Goal: Task Accomplishment & Management: Manage account settings

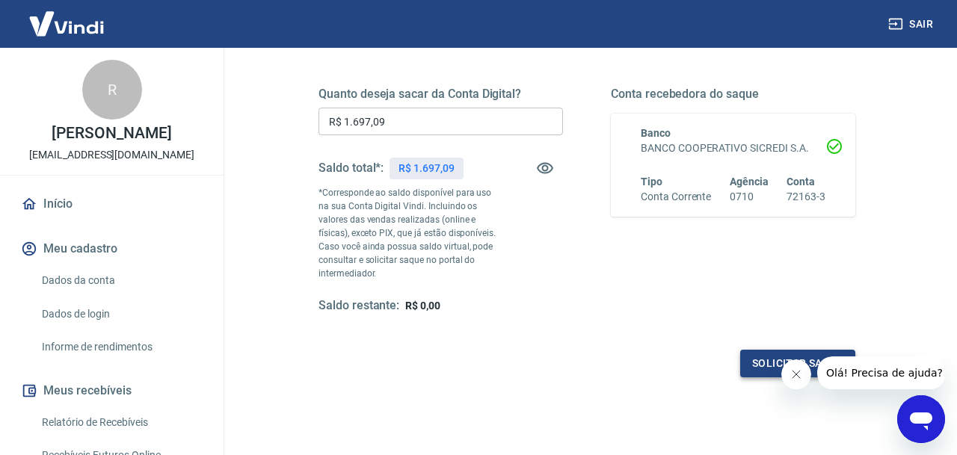
click at [764, 361] on button "Solicitar saque" at bounding box center [797, 364] width 115 height 28
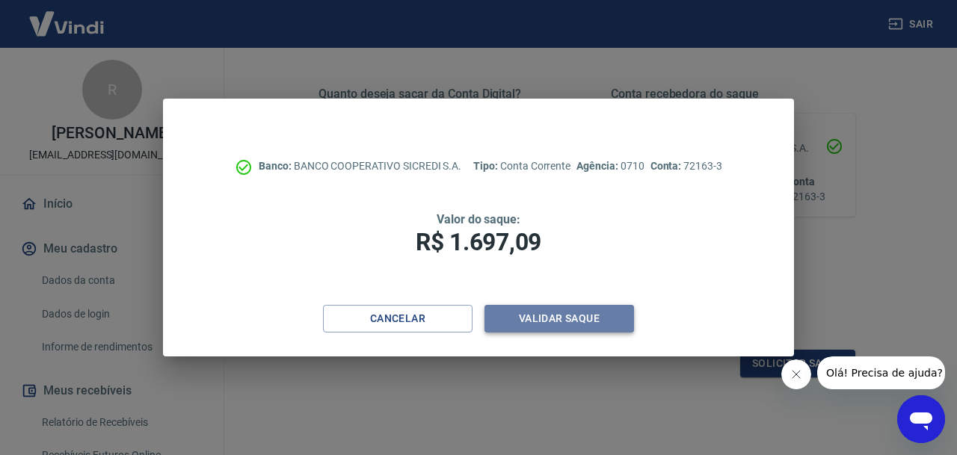
click at [556, 325] on button "Validar saque" at bounding box center [559, 319] width 150 height 28
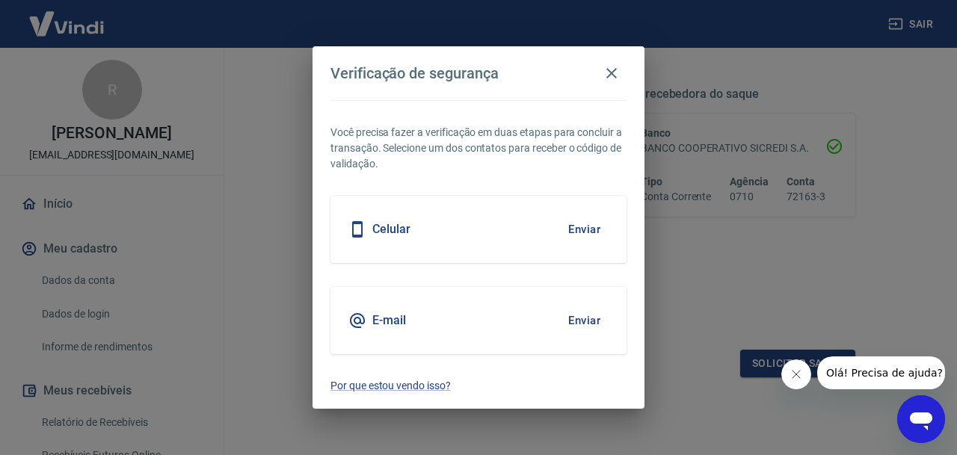
click at [591, 232] on button "Enviar" at bounding box center [584, 229] width 49 height 31
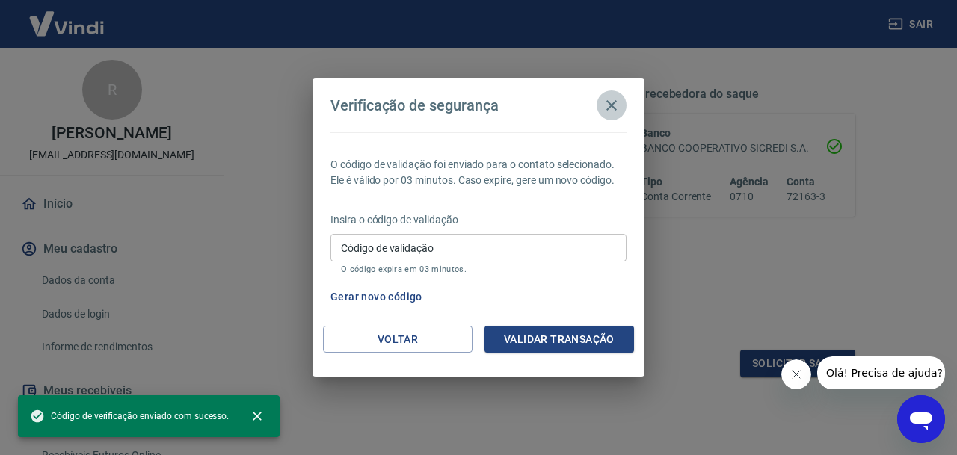
click at [615, 106] on icon "button" at bounding box center [612, 105] width 18 height 18
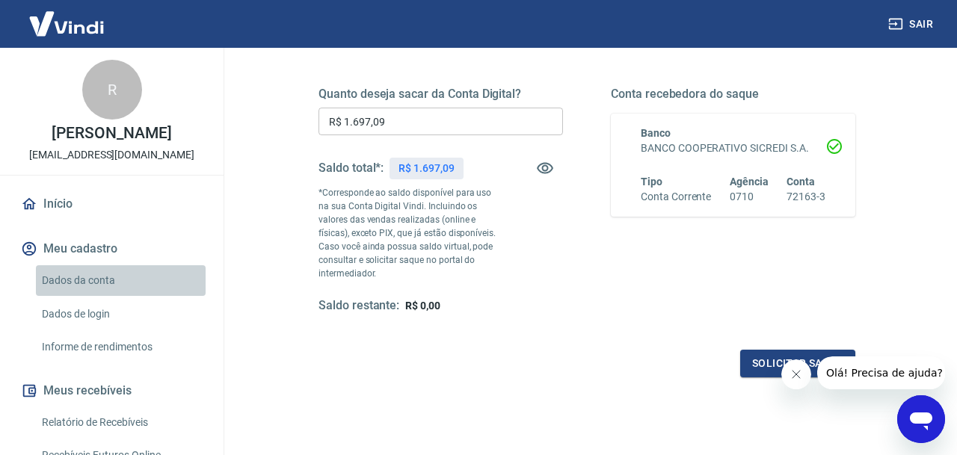
click at [114, 286] on link "Dados da conta" at bounding box center [121, 280] width 170 height 31
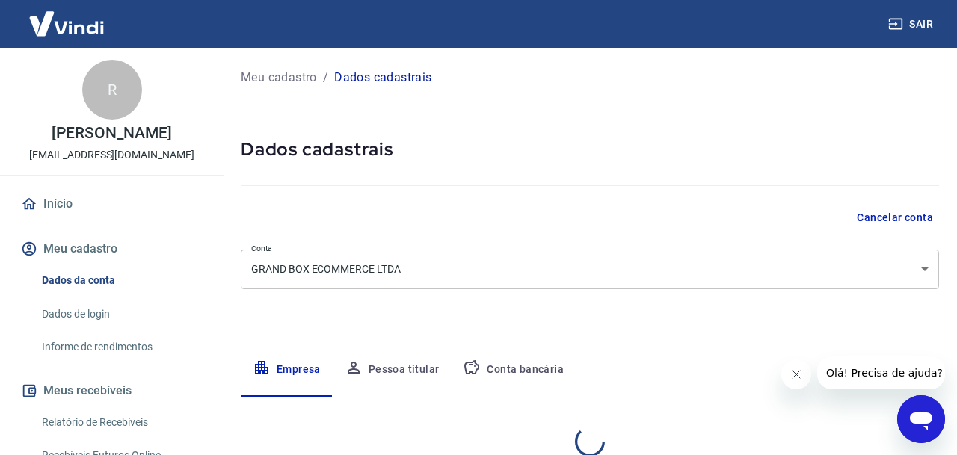
select select "SP"
select select "business"
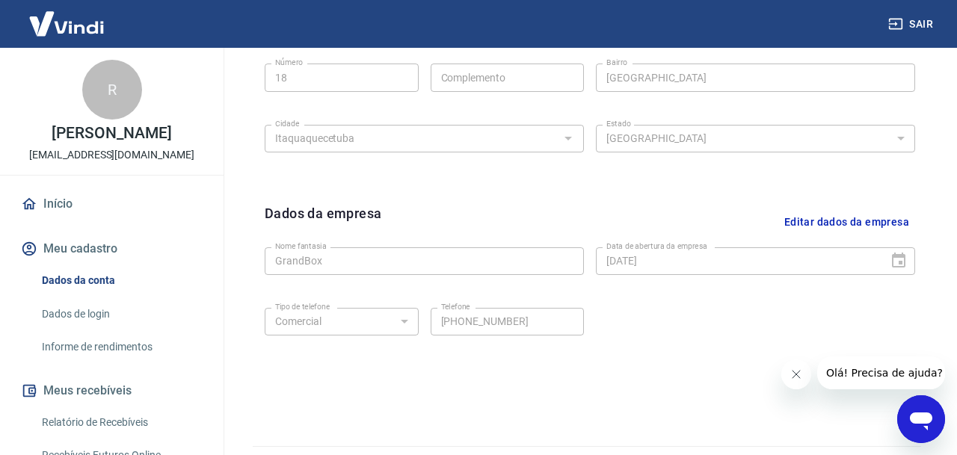
scroll to position [604, 0]
click at [78, 209] on link "Início" at bounding box center [112, 204] width 188 height 33
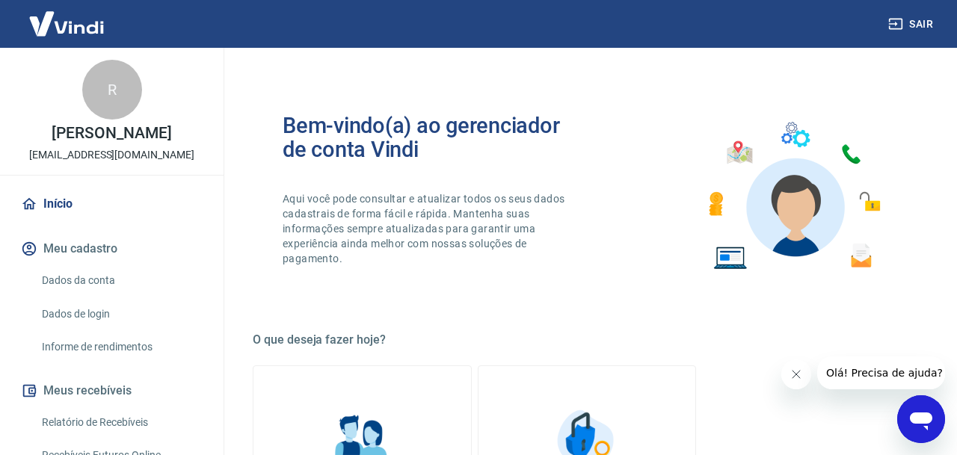
click at [61, 214] on link "Início" at bounding box center [112, 204] width 188 height 33
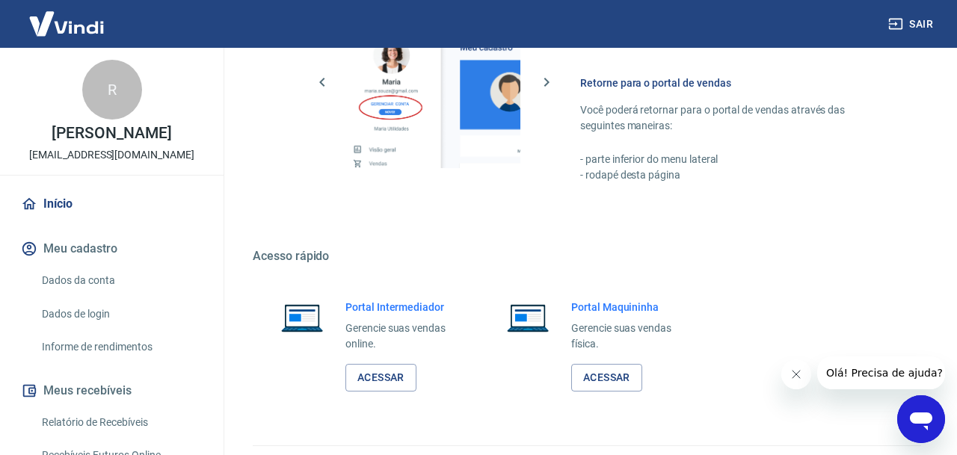
scroll to position [771, 0]
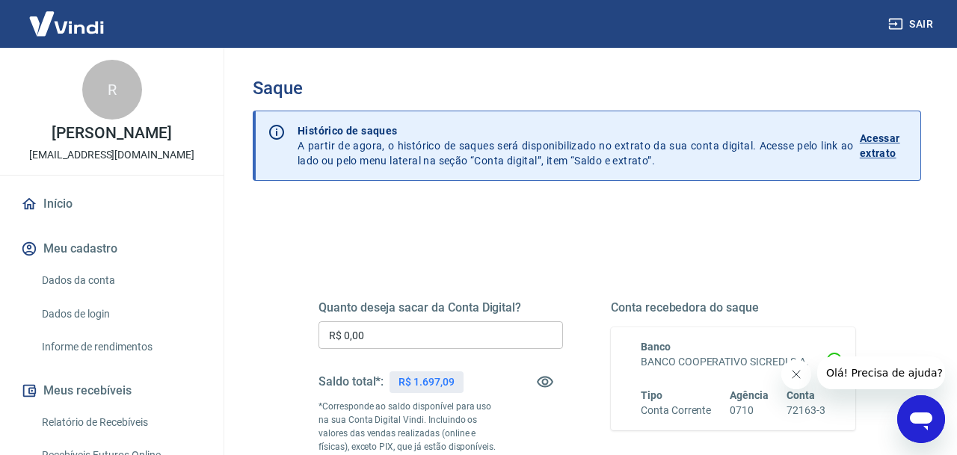
click at [456, 327] on input "R$ 0,00" at bounding box center [440, 335] width 244 height 28
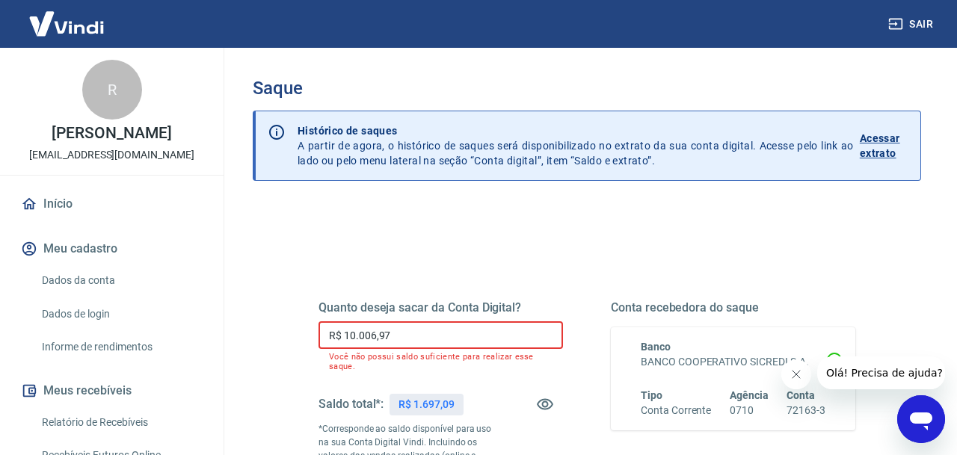
click at [469, 327] on input "R$ 10.006,97" at bounding box center [440, 335] width 244 height 28
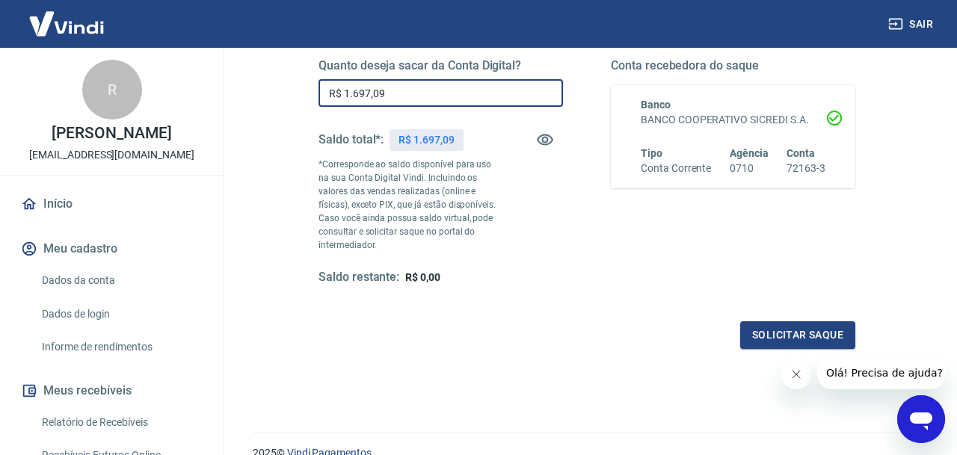
scroll to position [240, 0]
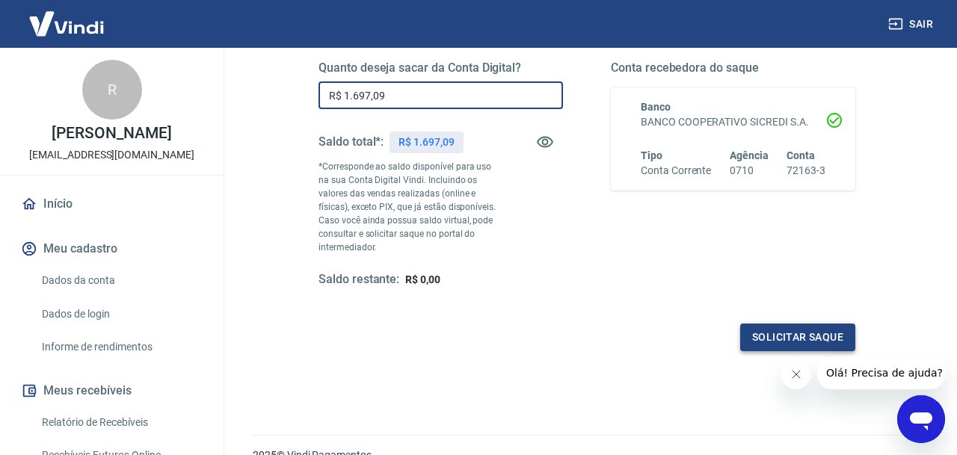
type input "R$ 1.697,09"
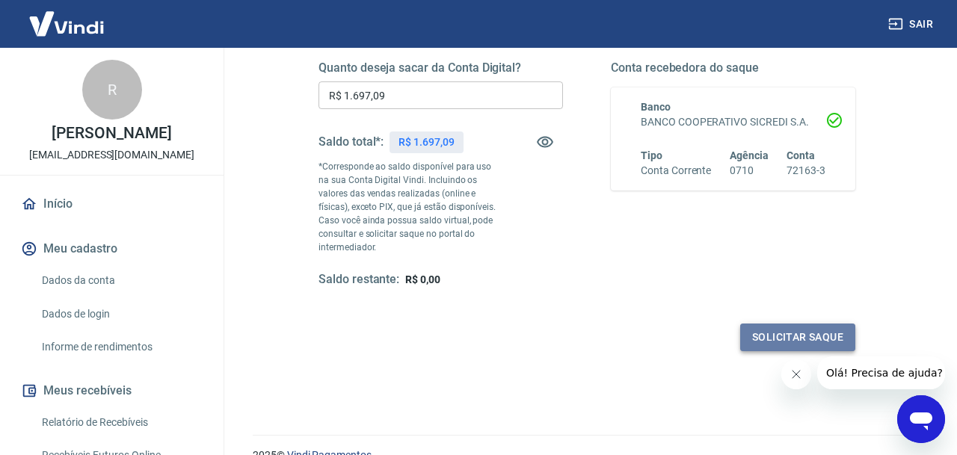
click at [752, 336] on button "Solicitar saque" at bounding box center [797, 338] width 115 height 28
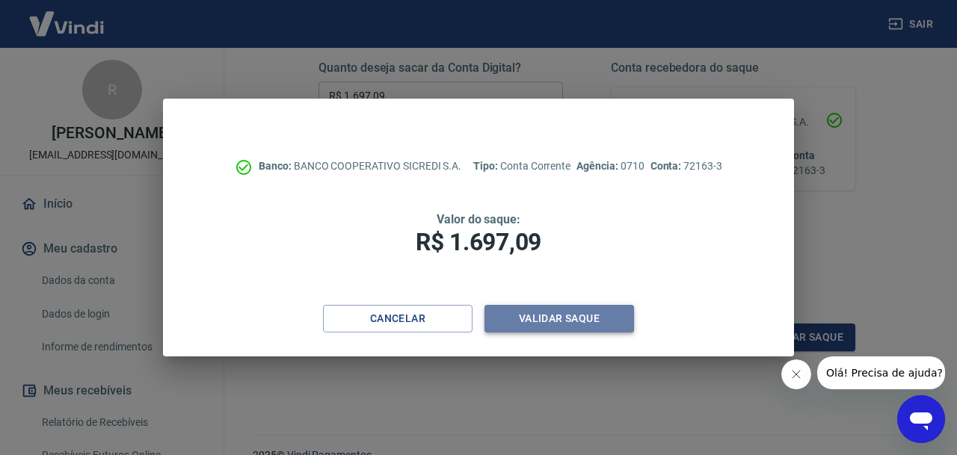
click at [555, 324] on button "Validar saque" at bounding box center [559, 319] width 150 height 28
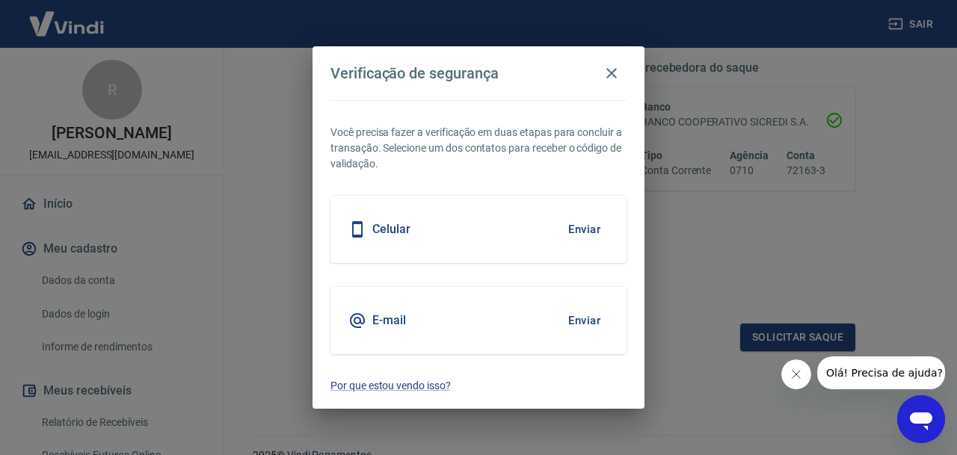
click at [581, 325] on button "Enviar" at bounding box center [584, 320] width 49 height 31
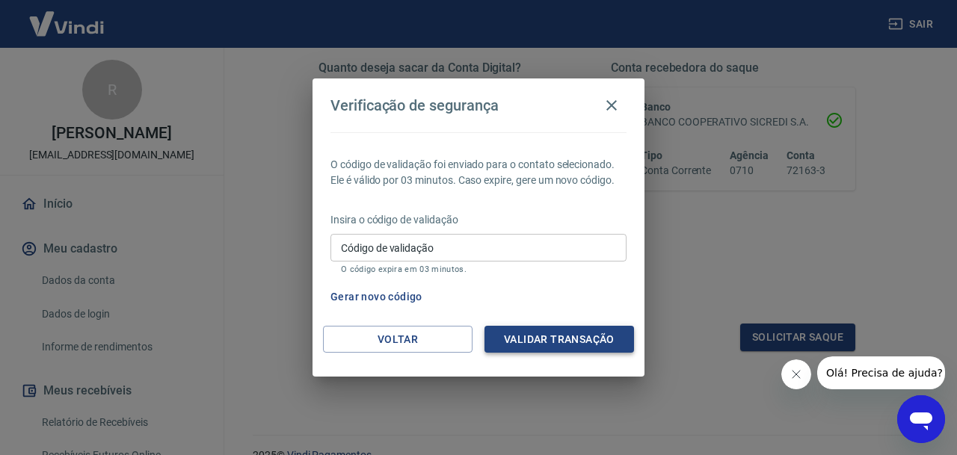
click at [564, 343] on button "Validar transação" at bounding box center [559, 340] width 150 height 28
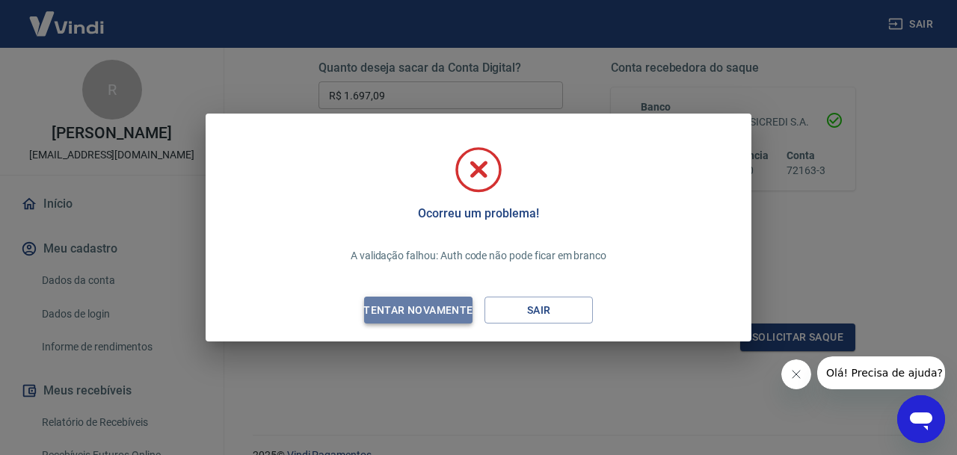
click at [416, 317] on div "Tentar novamente" at bounding box center [417, 310] width 145 height 19
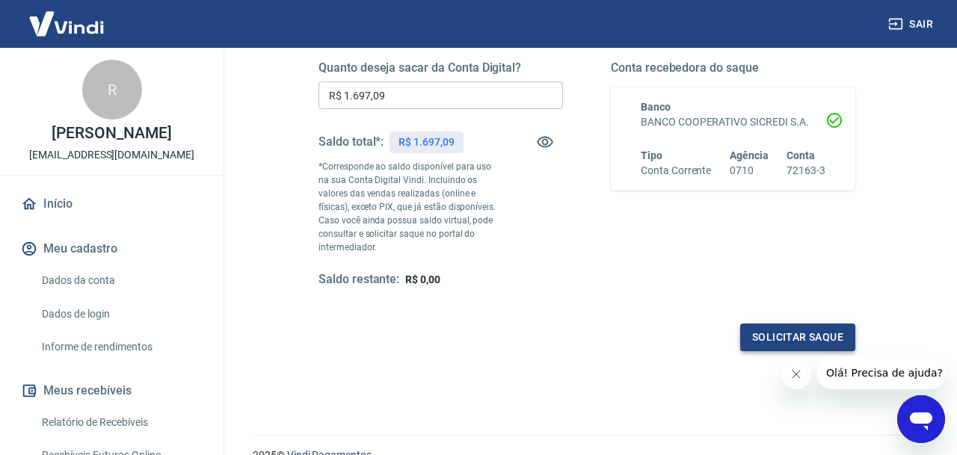
click at [777, 336] on button "Solicitar saque" at bounding box center [797, 338] width 115 height 28
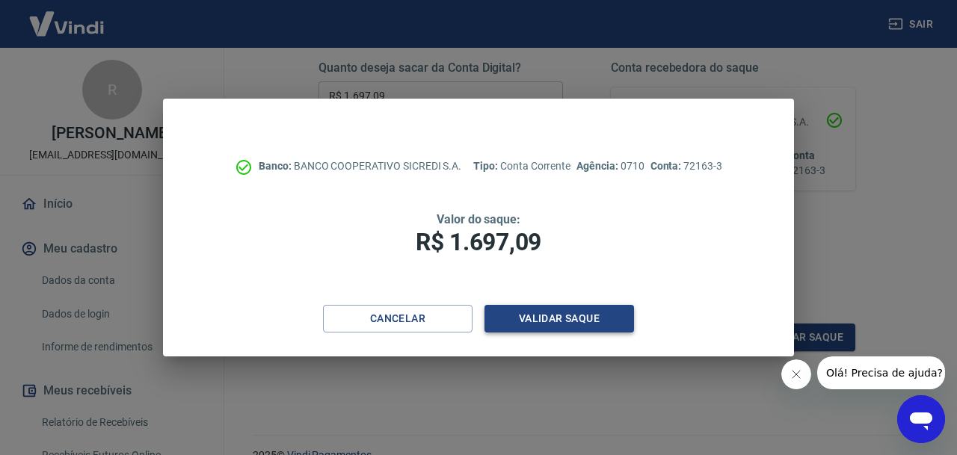
click at [556, 320] on button "Validar saque" at bounding box center [559, 319] width 150 height 28
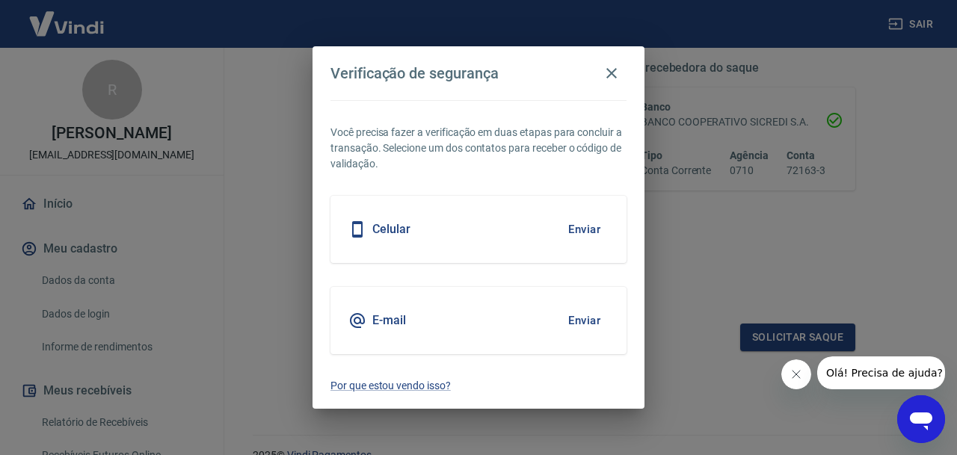
click at [579, 318] on button "Enviar" at bounding box center [584, 320] width 49 height 31
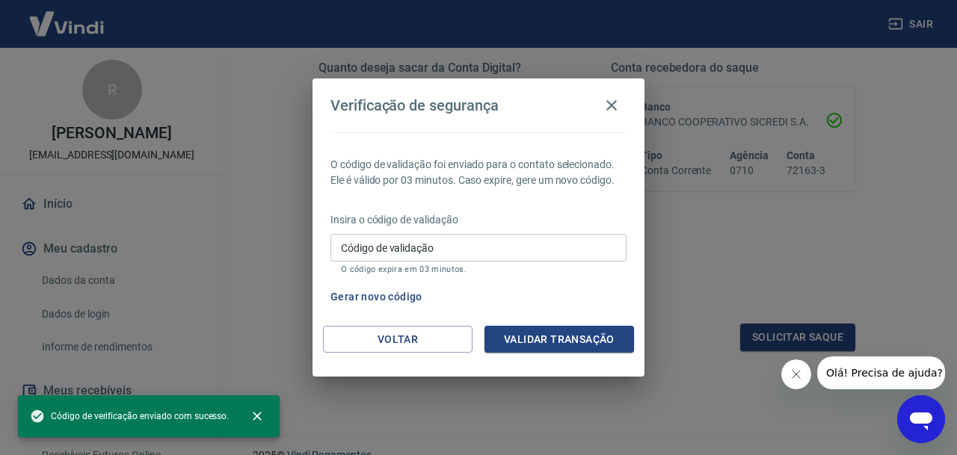
click at [535, 253] on input "Código de validação" at bounding box center [478, 248] width 296 height 28
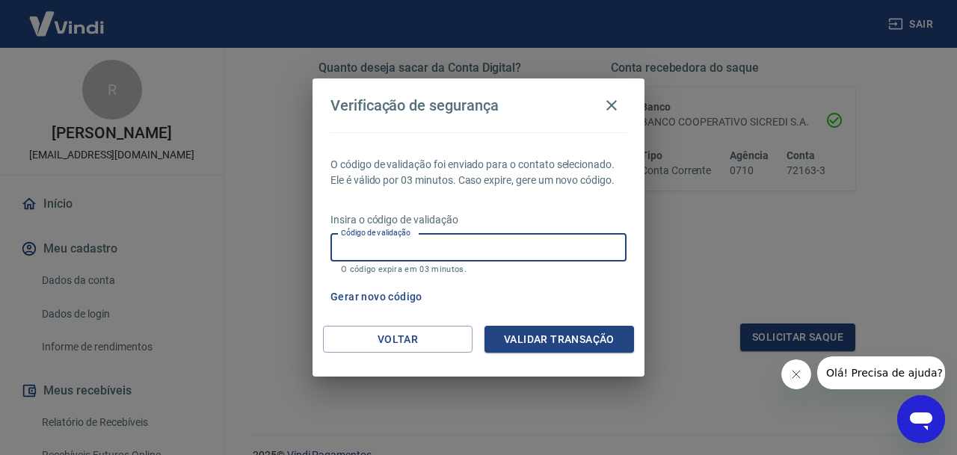
type input "0"
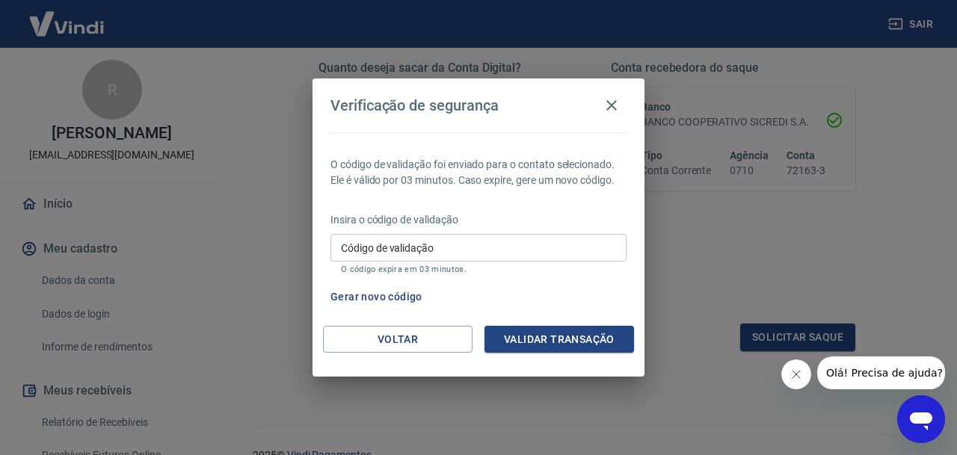
click at [534, 300] on div "Gerar novo código" at bounding box center [475, 297] width 302 height 28
click at [502, 253] on input "Código de validação" at bounding box center [478, 248] width 296 height 28
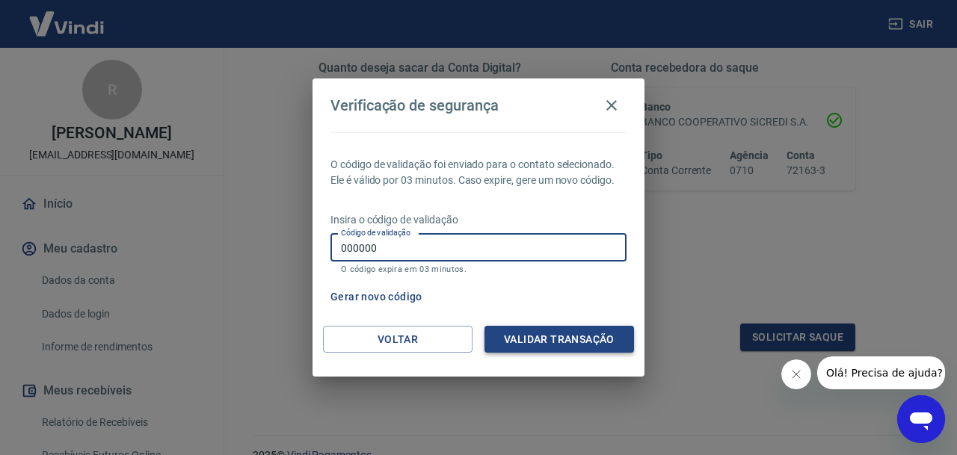
type input "000000"
click at [591, 336] on button "Validar transação" at bounding box center [559, 340] width 150 height 28
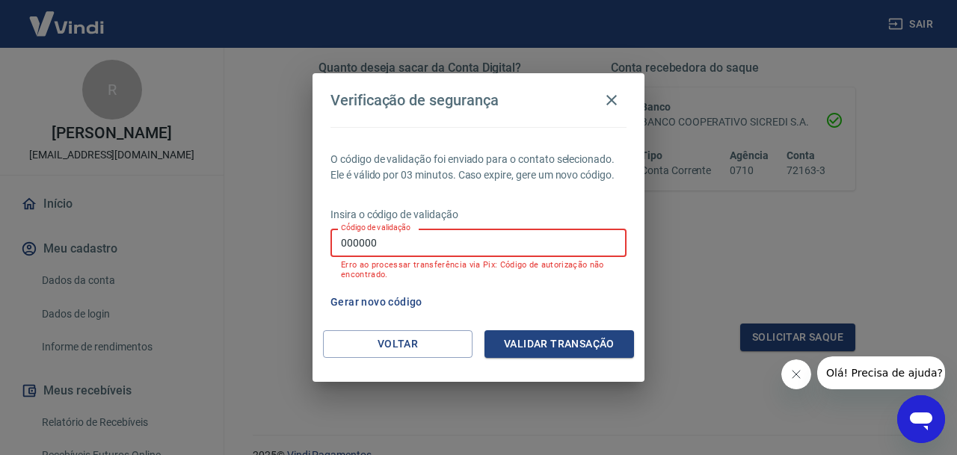
click at [535, 247] on input "000000" at bounding box center [478, 243] width 296 height 28
type input "0000"
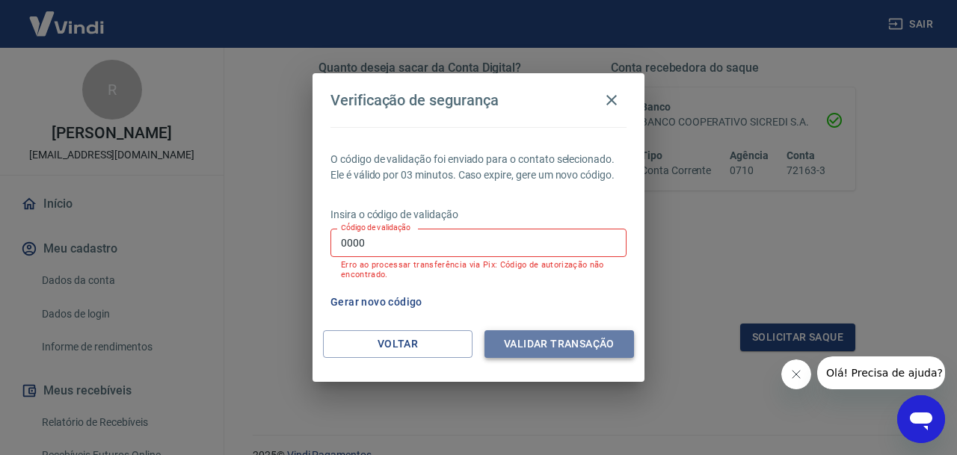
click at [606, 339] on button "Validar transação" at bounding box center [559, 344] width 150 height 28
click at [618, 99] on icon "button" at bounding box center [612, 100] width 18 height 18
